Goal: Information Seeking & Learning: Learn about a topic

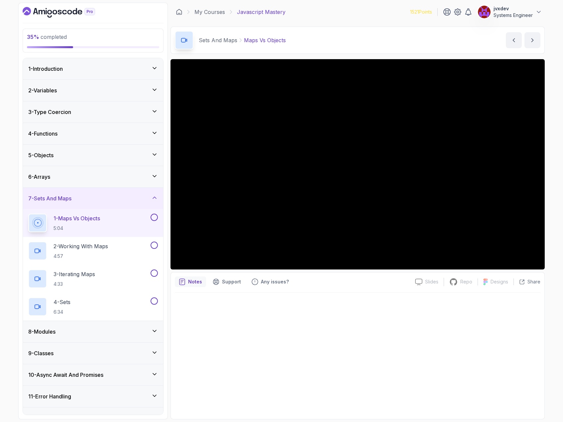
click at [154, 218] on button at bounding box center [154, 217] width 7 height 7
click at [154, 219] on icon at bounding box center [154, 217] width 6 height 7
click at [154, 215] on button at bounding box center [154, 217] width 7 height 7
click at [139, 243] on div "2 - Working With Maps 4:57" at bounding box center [88, 251] width 121 height 19
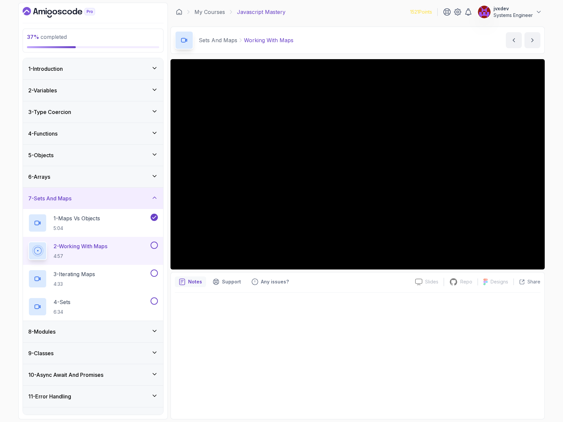
click at [447, 316] on div at bounding box center [358, 354] width 366 height 122
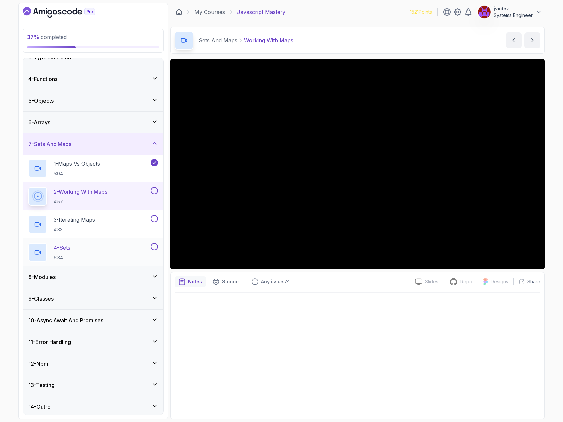
scroll to position [57, 0]
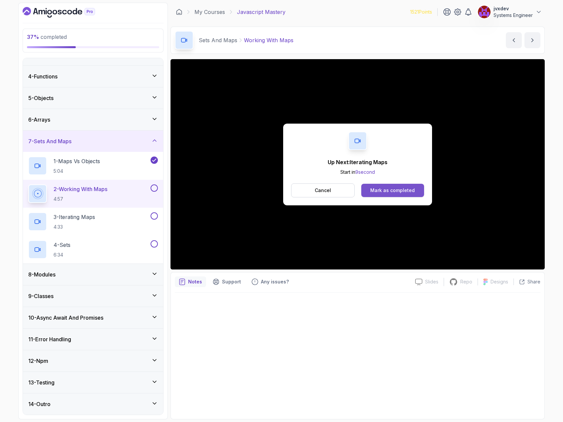
click at [401, 188] on div "Mark as completed" at bounding box center [392, 190] width 45 height 7
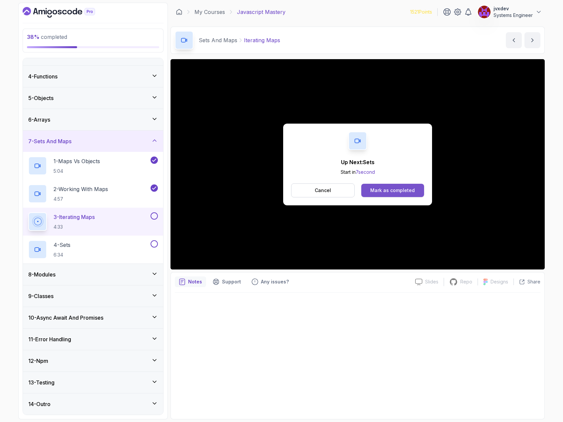
click at [411, 191] on div "Mark as completed" at bounding box center [392, 190] width 45 height 7
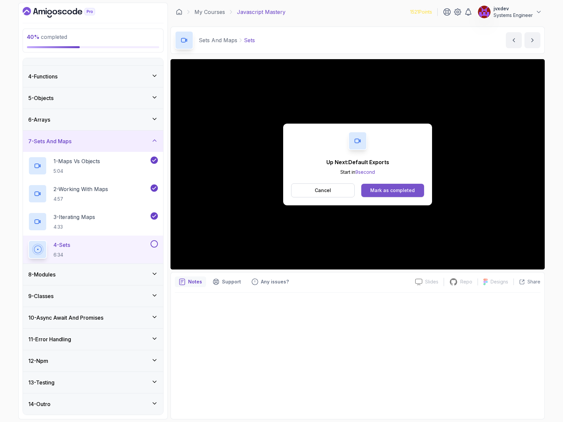
click at [413, 191] on div "Mark as completed" at bounding box center [392, 190] width 45 height 7
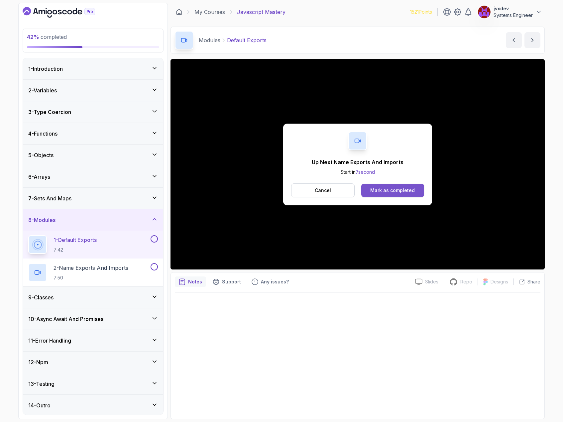
click at [372, 189] on div "Mark as completed" at bounding box center [392, 190] width 45 height 7
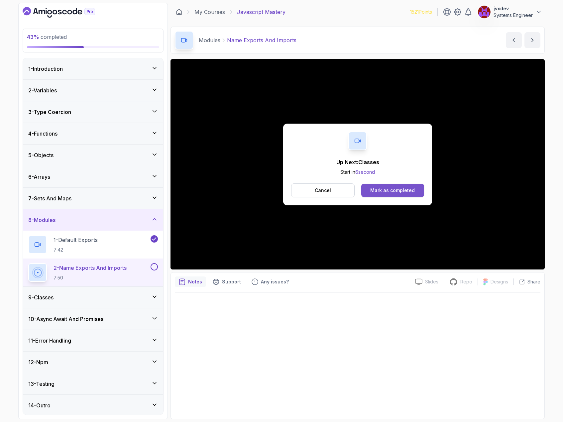
click at [410, 191] on div "Mark as completed" at bounding box center [392, 190] width 45 height 7
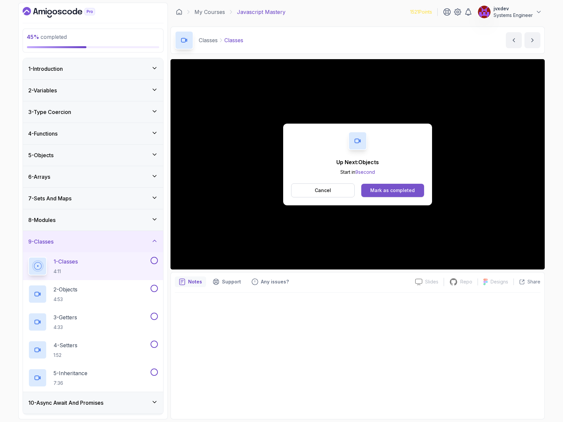
click at [384, 189] on div "Mark as completed" at bounding box center [392, 190] width 45 height 7
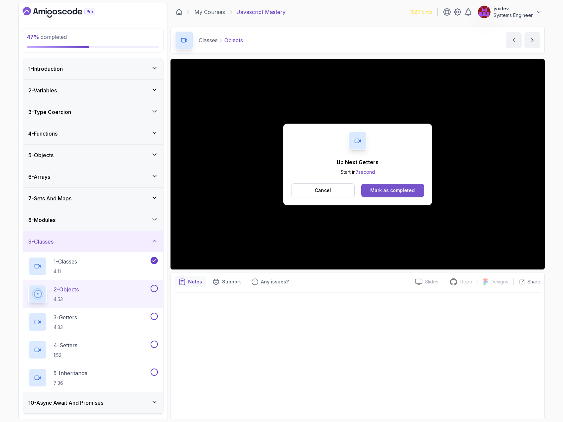
click at [403, 187] on div "Mark as completed" at bounding box center [392, 190] width 45 height 7
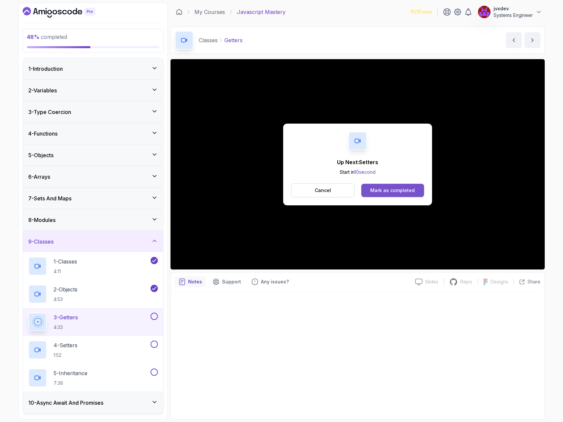
click at [386, 186] on button "Mark as completed" at bounding box center [392, 190] width 63 height 13
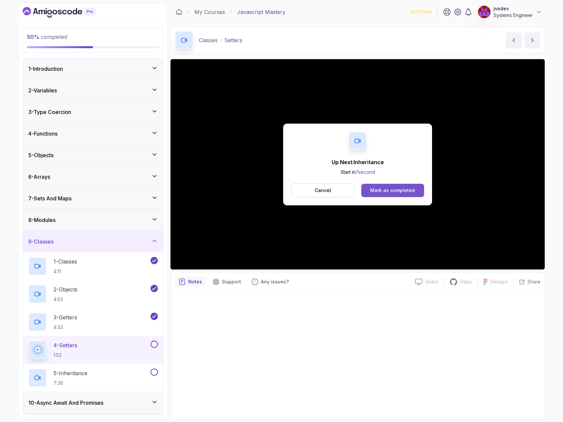
click at [384, 191] on div "Mark as completed" at bounding box center [392, 190] width 45 height 7
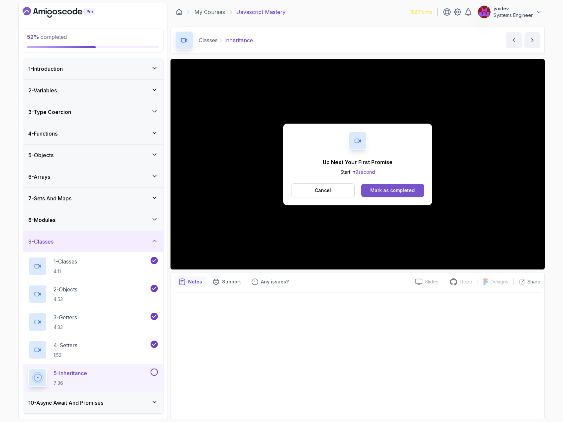
click at [388, 192] on div "Mark as completed" at bounding box center [392, 190] width 45 height 7
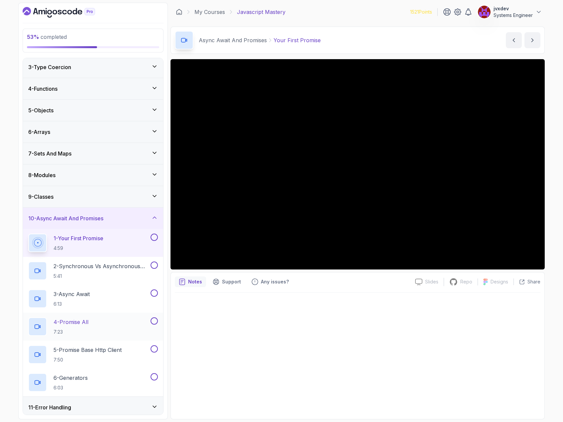
scroll to position [33, 0]
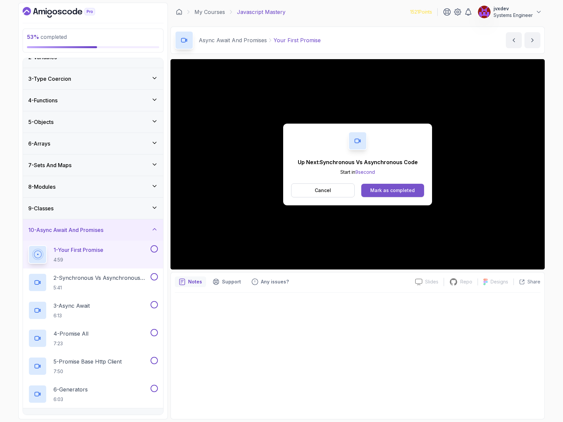
click at [391, 190] on div "Mark as completed" at bounding box center [392, 190] width 45 height 7
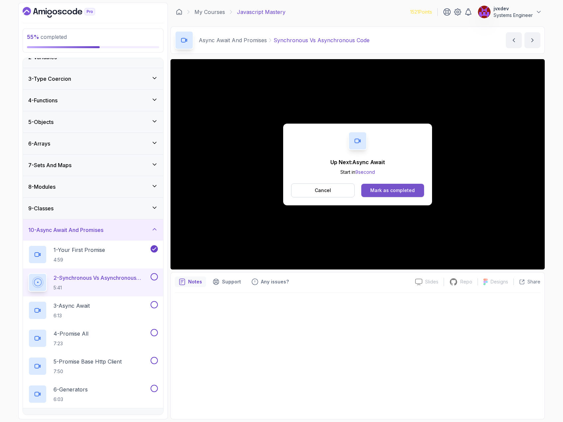
click at [407, 186] on button "Mark as completed" at bounding box center [392, 190] width 63 height 13
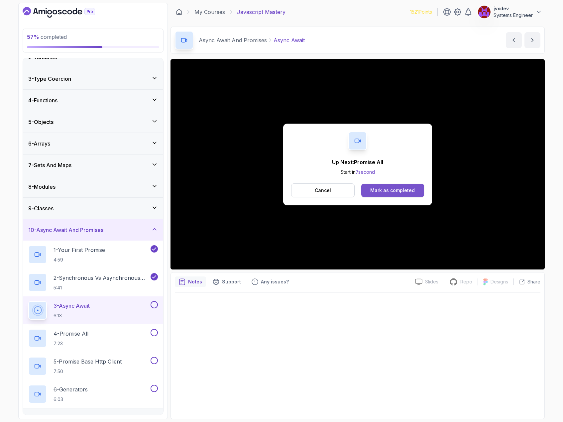
click at [404, 189] on div "Mark as completed" at bounding box center [392, 190] width 45 height 7
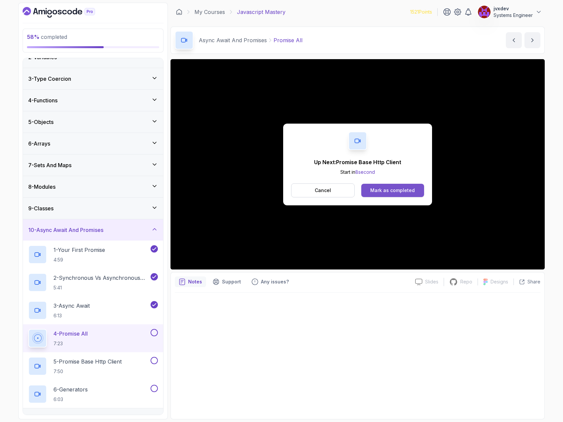
click at [394, 192] on div "Mark as completed" at bounding box center [392, 190] width 45 height 7
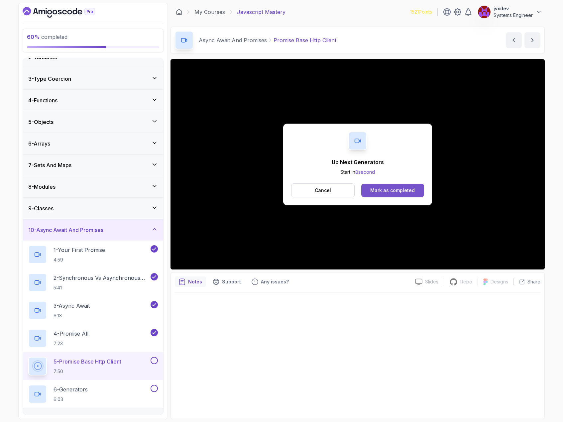
click at [400, 195] on button "Mark as completed" at bounding box center [392, 190] width 63 height 13
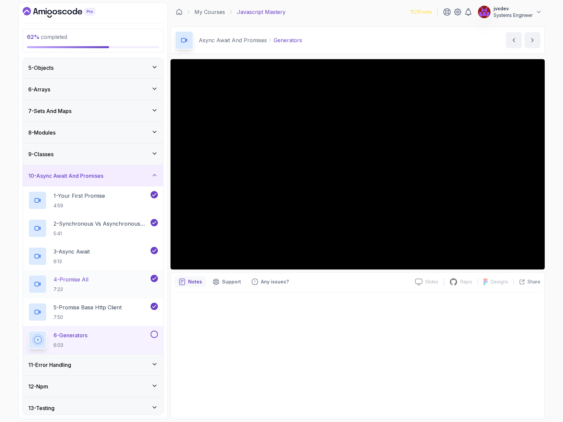
scroll to position [113, 0]
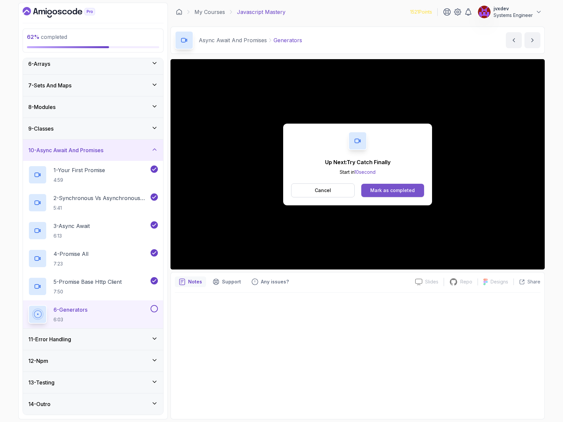
click at [410, 192] on div "Mark as completed" at bounding box center [392, 190] width 45 height 7
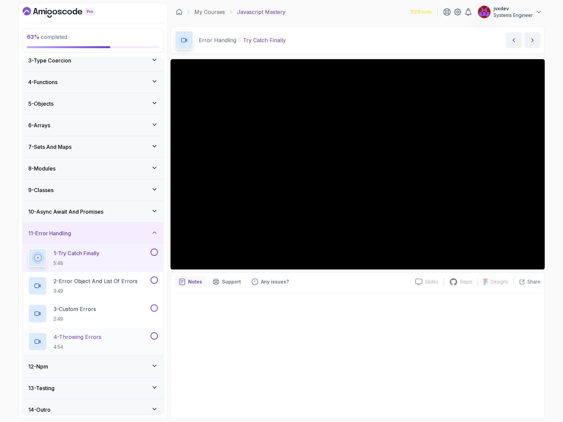
scroll to position [57, 0]
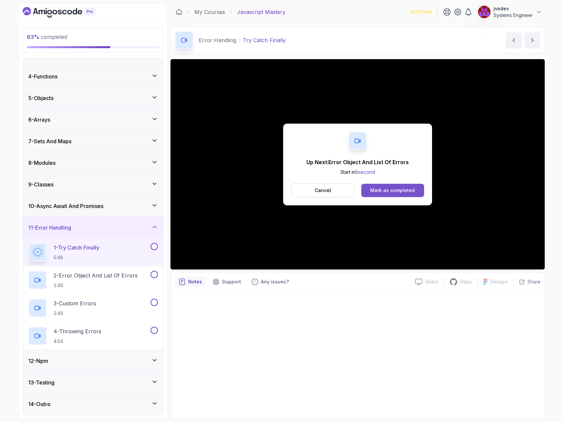
click at [390, 187] on button "Mark as completed" at bounding box center [392, 190] width 63 height 13
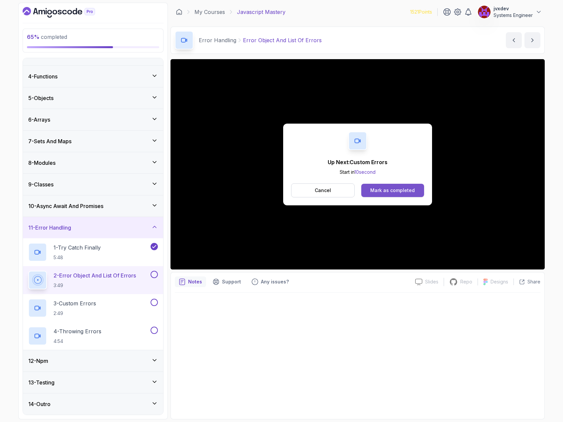
click at [415, 189] on button "Mark as completed" at bounding box center [392, 190] width 63 height 13
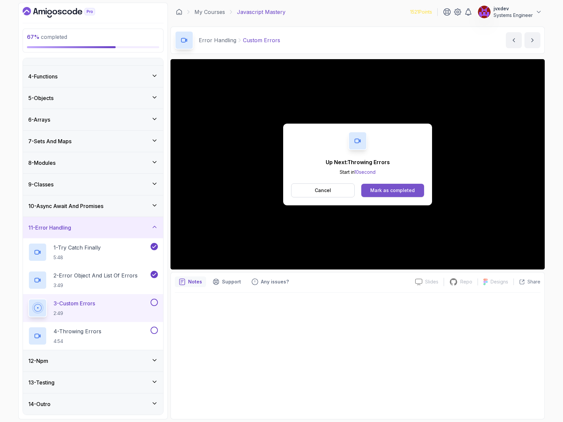
click at [399, 190] on div "Mark as completed" at bounding box center [392, 190] width 45 height 7
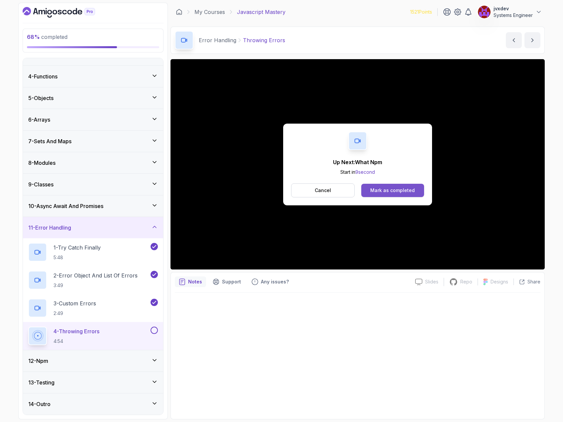
click at [393, 190] on div "Mark as completed" at bounding box center [392, 190] width 45 height 7
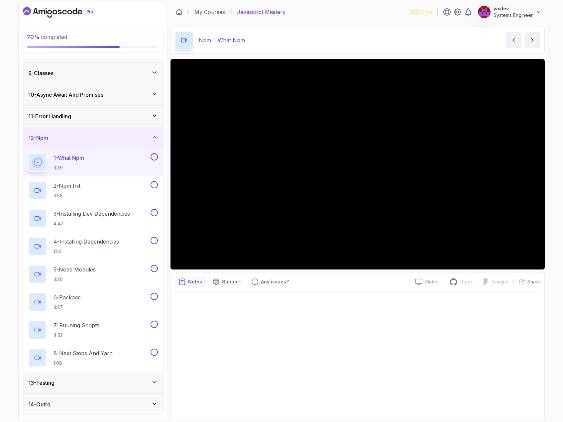
scroll to position [169, 0]
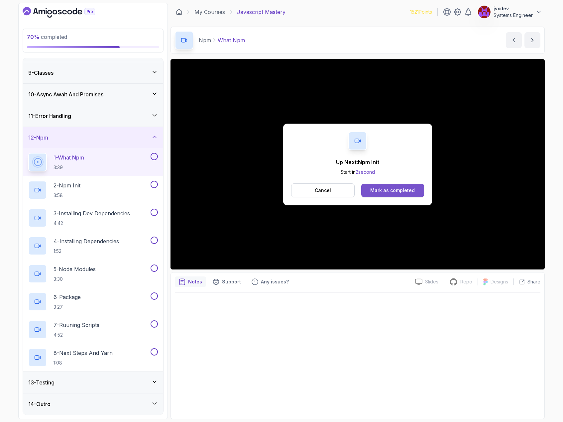
click at [418, 190] on button "Mark as completed" at bounding box center [392, 190] width 63 height 13
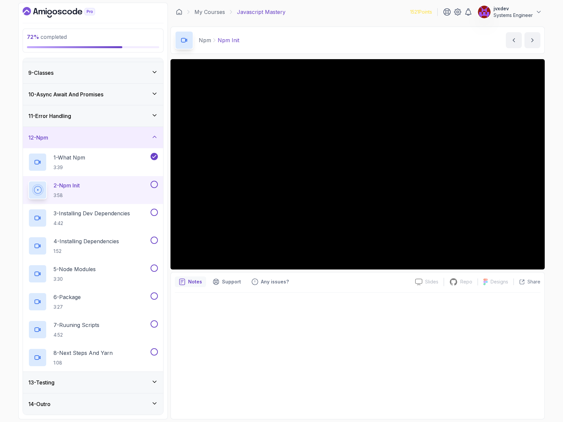
click at [483, 312] on div at bounding box center [358, 354] width 366 height 122
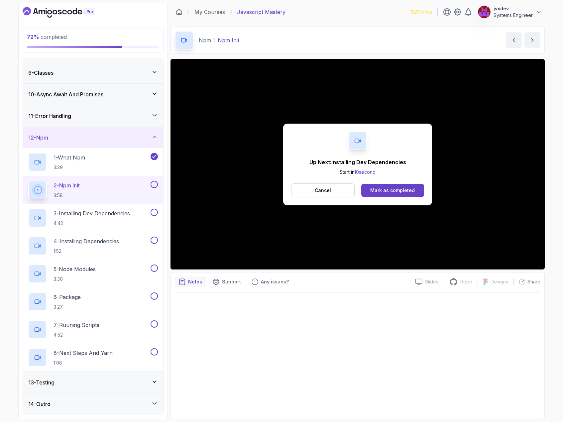
click at [408, 198] on div "Up Next: Installing Dev Dependencies Start in 10 second Cancel Mark as completed" at bounding box center [357, 165] width 149 height 82
click at [409, 191] on div "Mark as completed" at bounding box center [392, 190] width 45 height 7
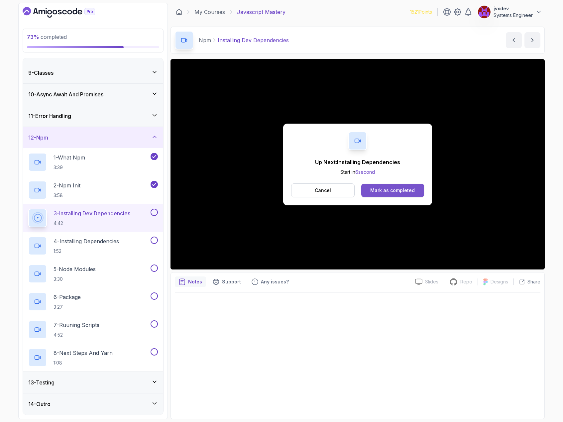
click at [417, 187] on button "Mark as completed" at bounding box center [392, 190] width 63 height 13
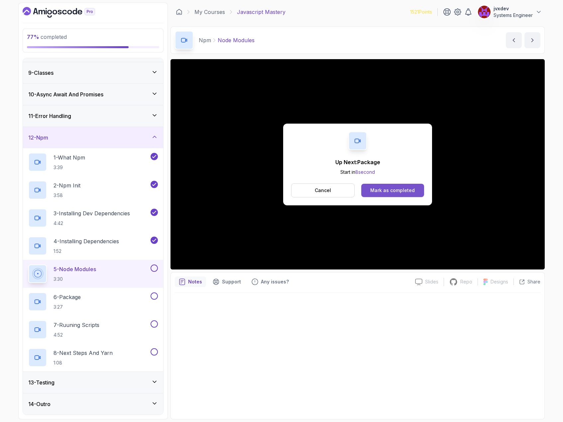
click at [398, 188] on div "Mark as completed" at bounding box center [392, 190] width 45 height 7
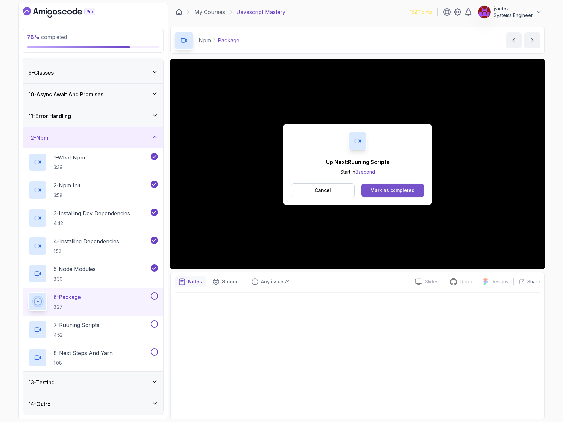
click at [403, 188] on div "Mark as completed" at bounding box center [392, 190] width 45 height 7
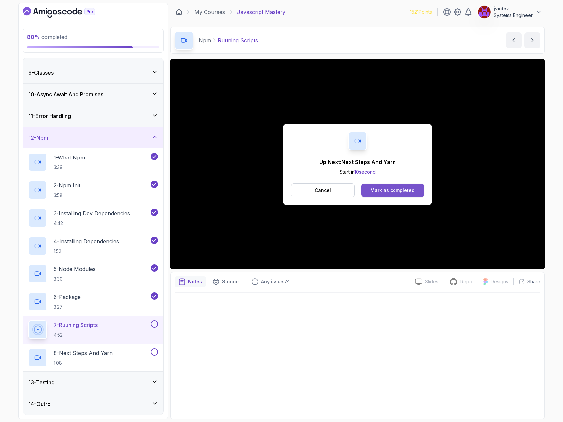
click at [402, 194] on button "Mark as completed" at bounding box center [392, 190] width 63 height 13
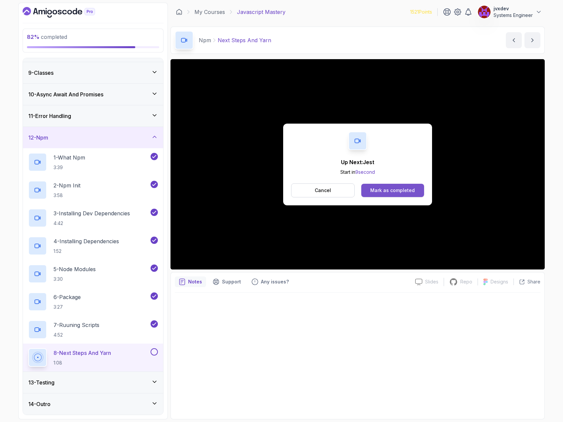
click at [385, 191] on div "Mark as completed" at bounding box center [392, 190] width 45 height 7
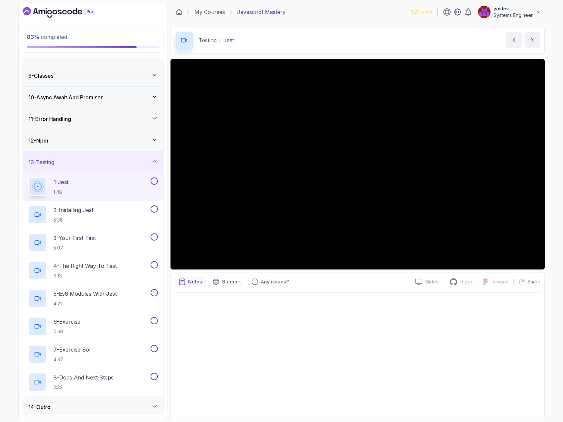
scroll to position [169, 0]
